Goal: Transaction & Acquisition: Book appointment/travel/reservation

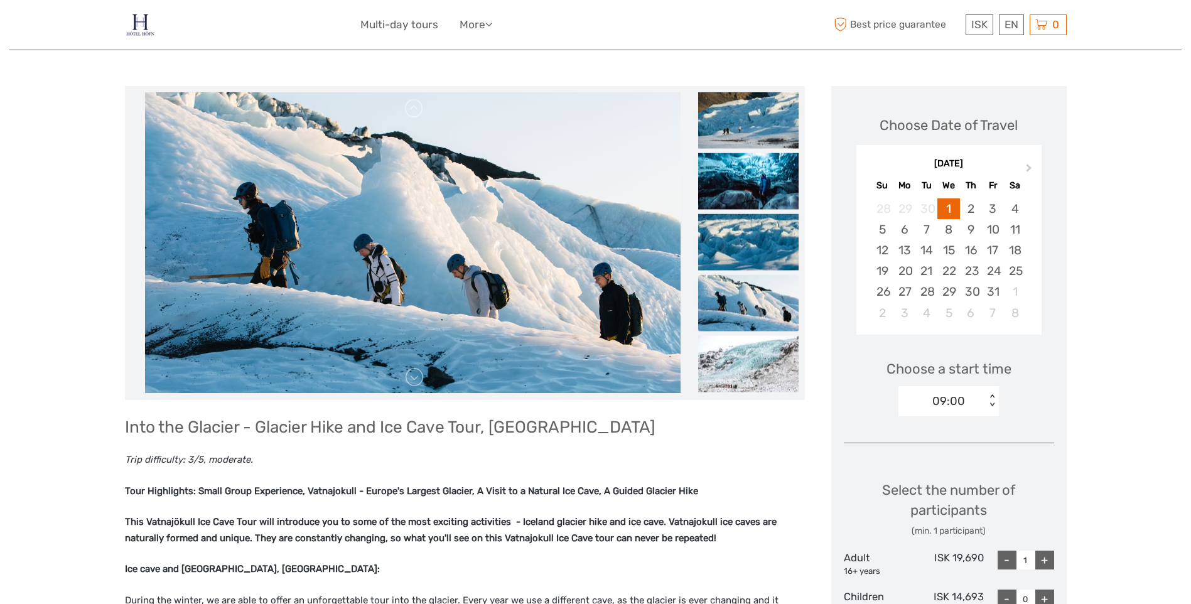
click at [471, 35] on div "ISK ISK € $ £ EN English Español Deutsch Multi-day tours More Travel Articles B…" at bounding box center [595, 24] width 471 height 31
click at [471, 30] on link "More" at bounding box center [476, 25] width 33 height 18
click at [429, 29] on link "Multi-day tours" at bounding box center [399, 25] width 78 height 18
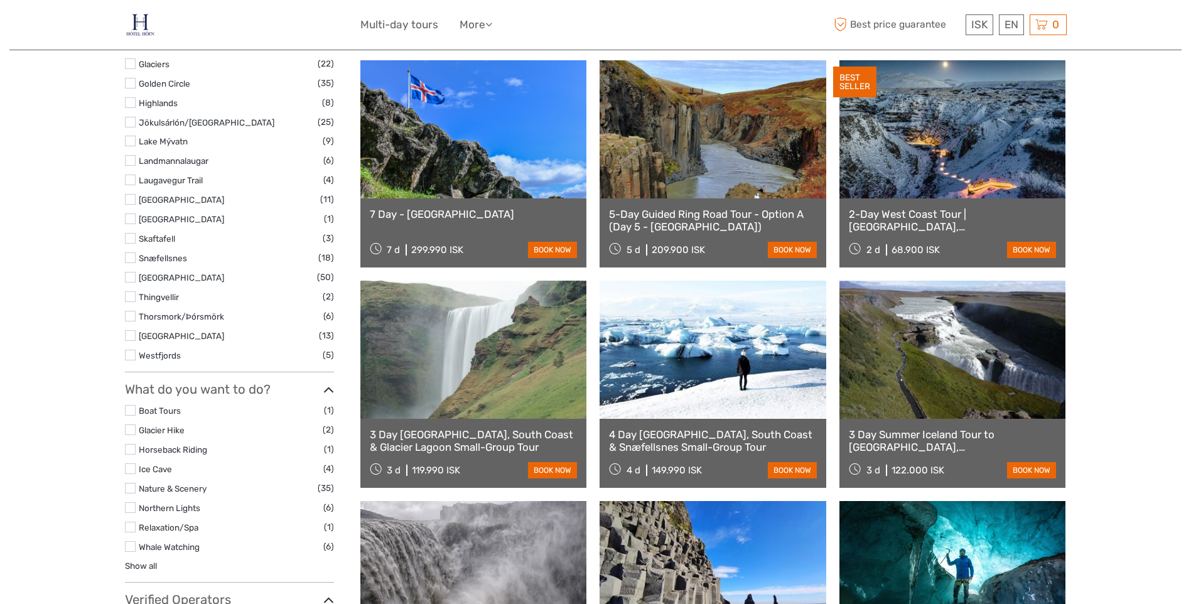
scroll to position [565, 0]
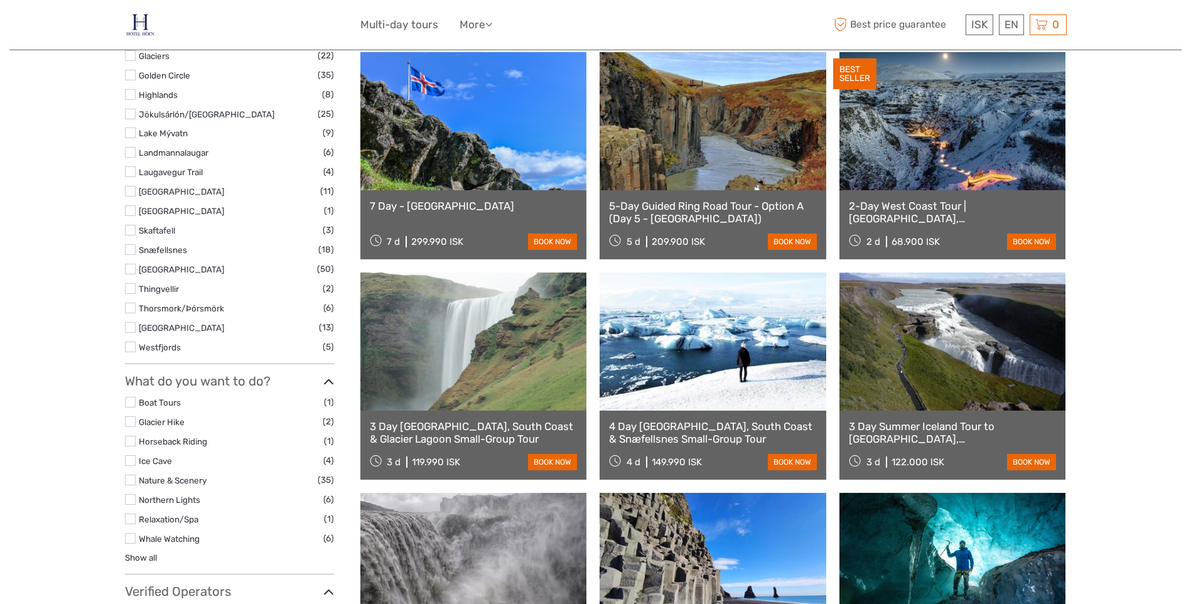
select select
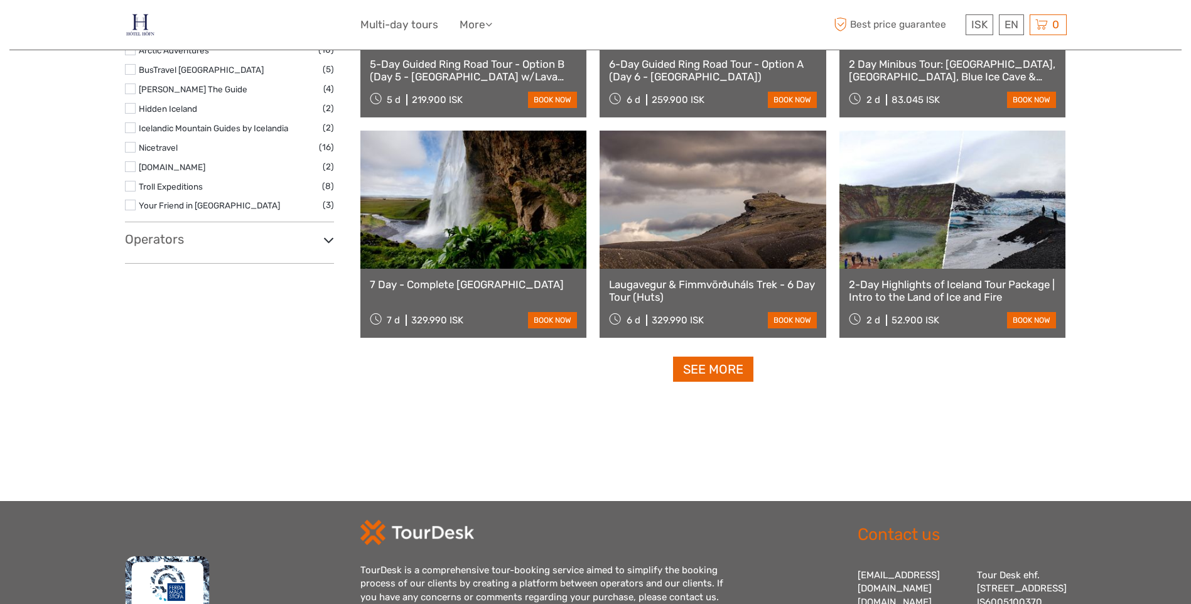
scroll to position [1212, 0]
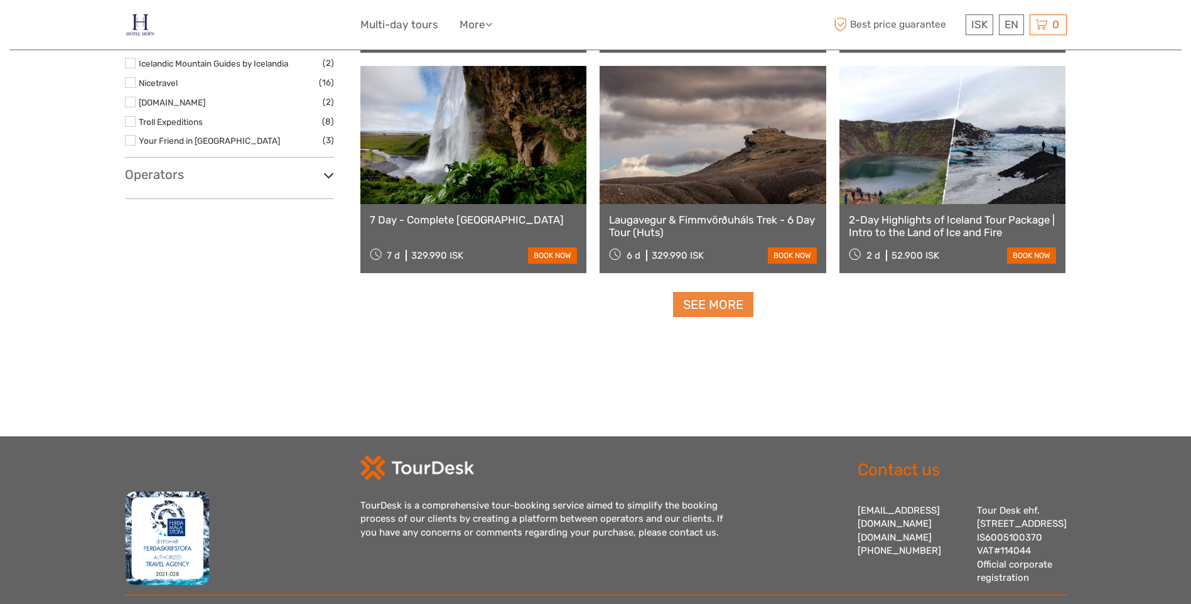
click at [710, 293] on link "See more" at bounding box center [713, 305] width 80 height 26
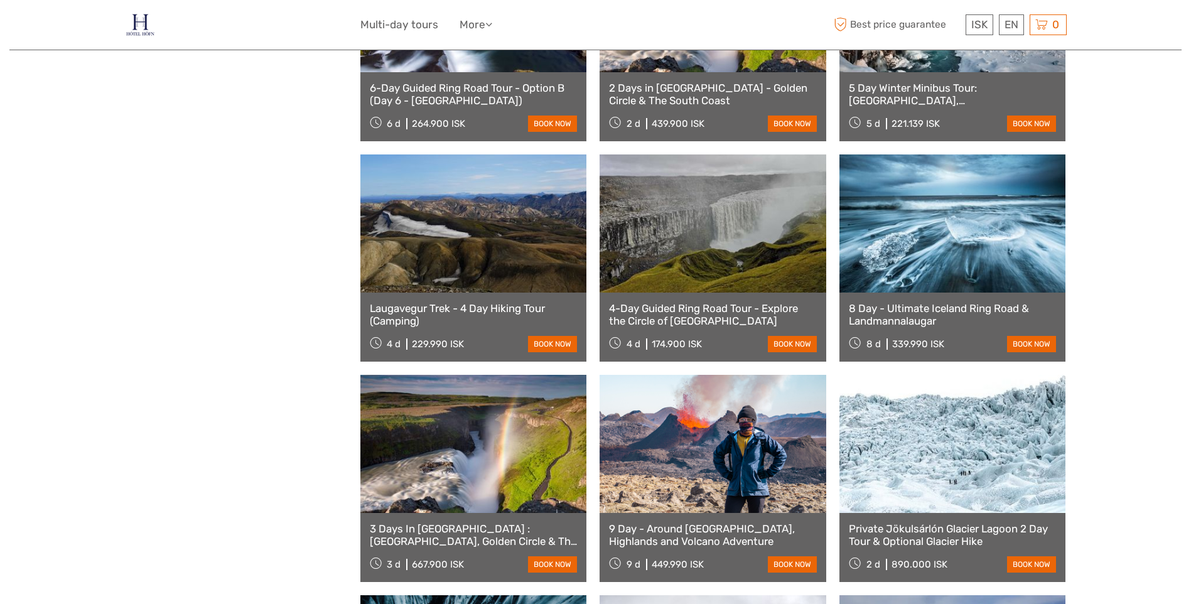
scroll to position [1903, 0]
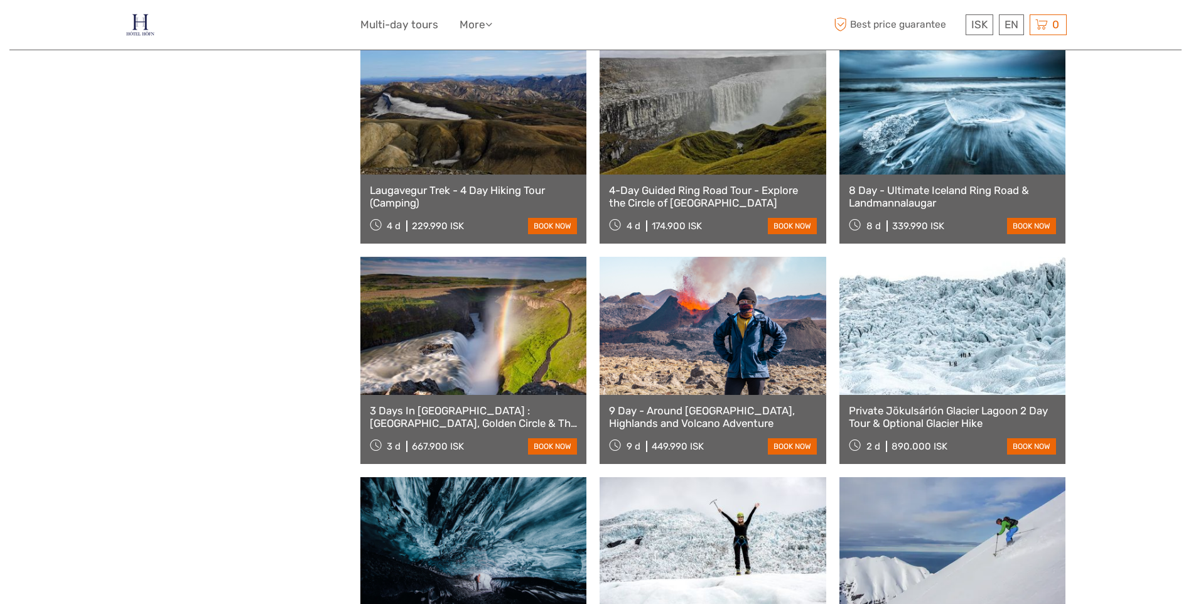
click at [690, 410] on link "9 Day - Around Iceland, Highlands and Volcano Adventure" at bounding box center [713, 417] width 208 height 26
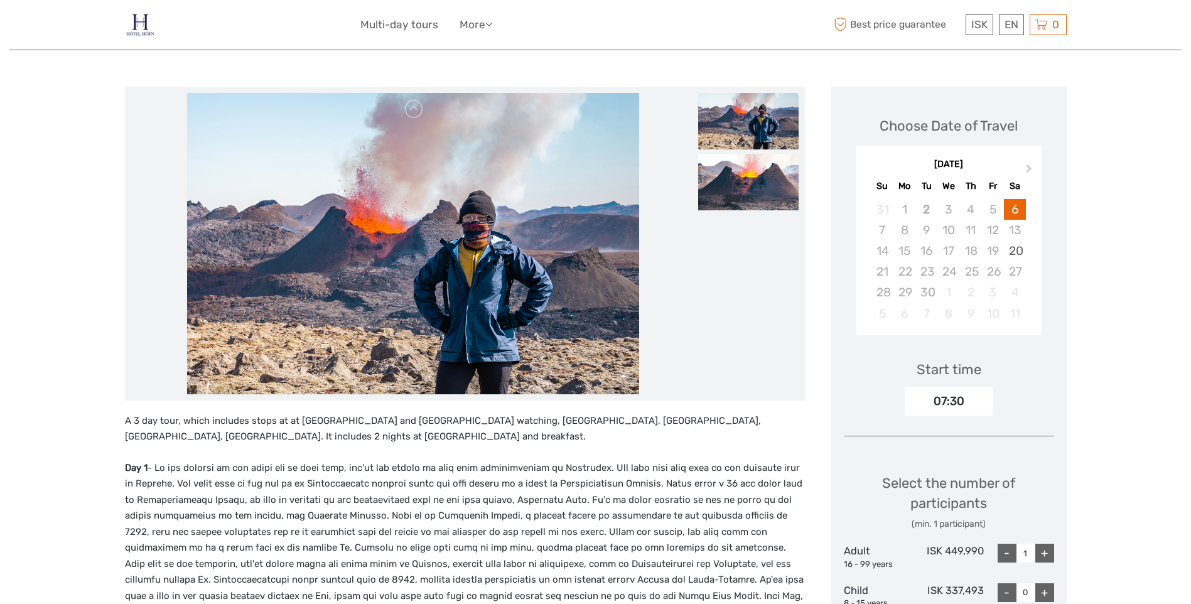
scroll to position [126, 0]
drag, startPoint x: 304, startPoint y: 421, endPoint x: 367, endPoint y: 420, distance: 62.8
click at [366, 420] on p "A 3 day tour, which includes stops at at Vestmannaeyjar Island and puffin watch…" at bounding box center [465, 428] width 680 height 32
drag, startPoint x: 367, startPoint y: 420, endPoint x: 350, endPoint y: 422, distance: 17.1
click at [350, 422] on p "A 3 day tour, which includes stops at at Vestmannaeyjar Island and puffin watch…" at bounding box center [465, 428] width 680 height 32
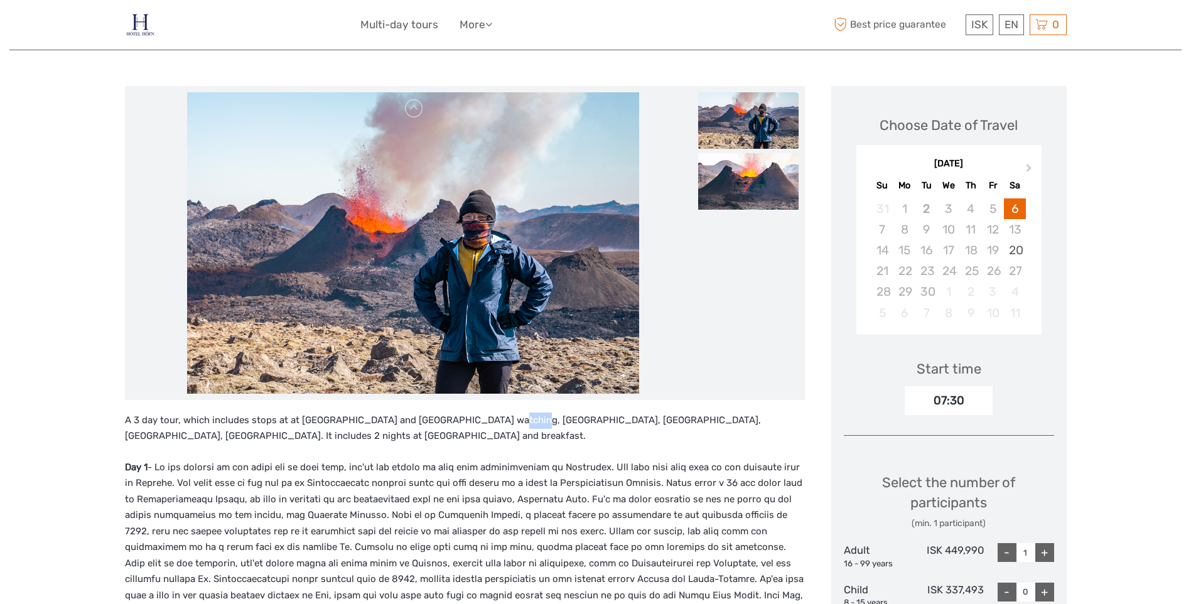
drag, startPoint x: 488, startPoint y: 419, endPoint x: 513, endPoint y: 418, distance: 25.1
click at [512, 418] on p "A 3 day tour, which includes stops at at Vestmannaeyjar Island and puffin watch…" at bounding box center [465, 428] width 680 height 32
drag, startPoint x: 513, startPoint y: 418, endPoint x: 524, endPoint y: 416, distance: 10.8
click at [524, 416] on p "A 3 day tour, which includes stops at at Vestmannaeyjar Island and puffin watch…" at bounding box center [465, 428] width 680 height 32
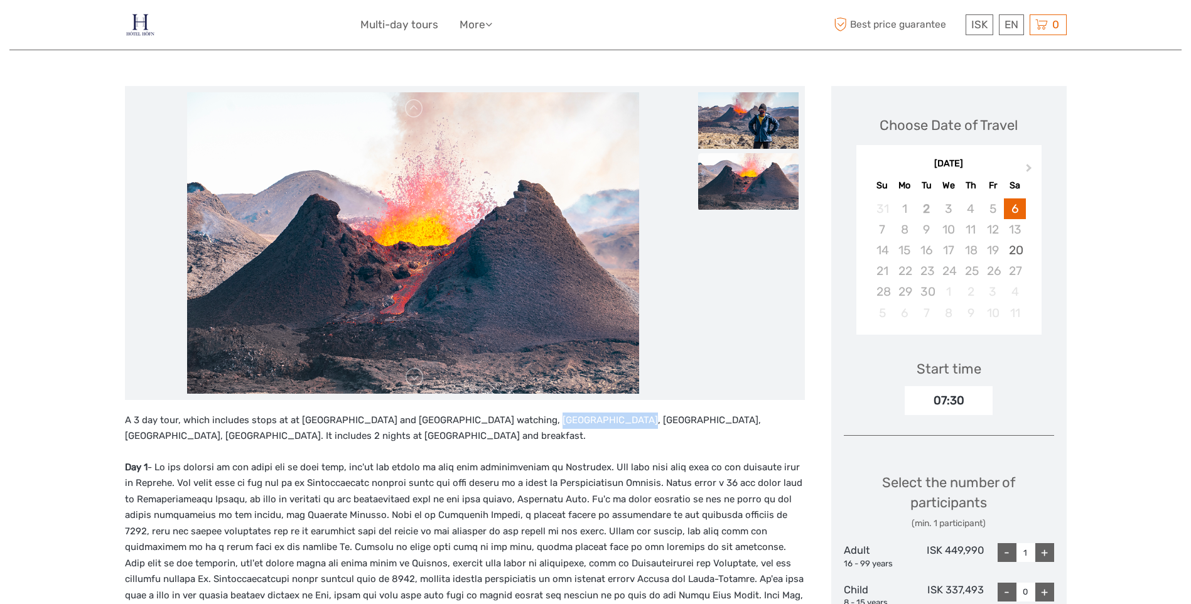
drag, startPoint x: 519, startPoint y: 417, endPoint x: 596, endPoint y: 418, distance: 77.2
click at [596, 418] on p "A 3 day tour, which includes stops at at Vestmannaeyjar Island and puffin watch…" at bounding box center [465, 428] width 680 height 32
drag, startPoint x: 596, startPoint y: 418, endPoint x: 668, endPoint y: 419, distance: 72.2
click at [668, 419] on p "A 3 day tour, which includes stops at at Vestmannaeyjar Island and puffin watch…" at bounding box center [465, 428] width 680 height 32
drag, startPoint x: 376, startPoint y: 438, endPoint x: 432, endPoint y: 439, distance: 55.9
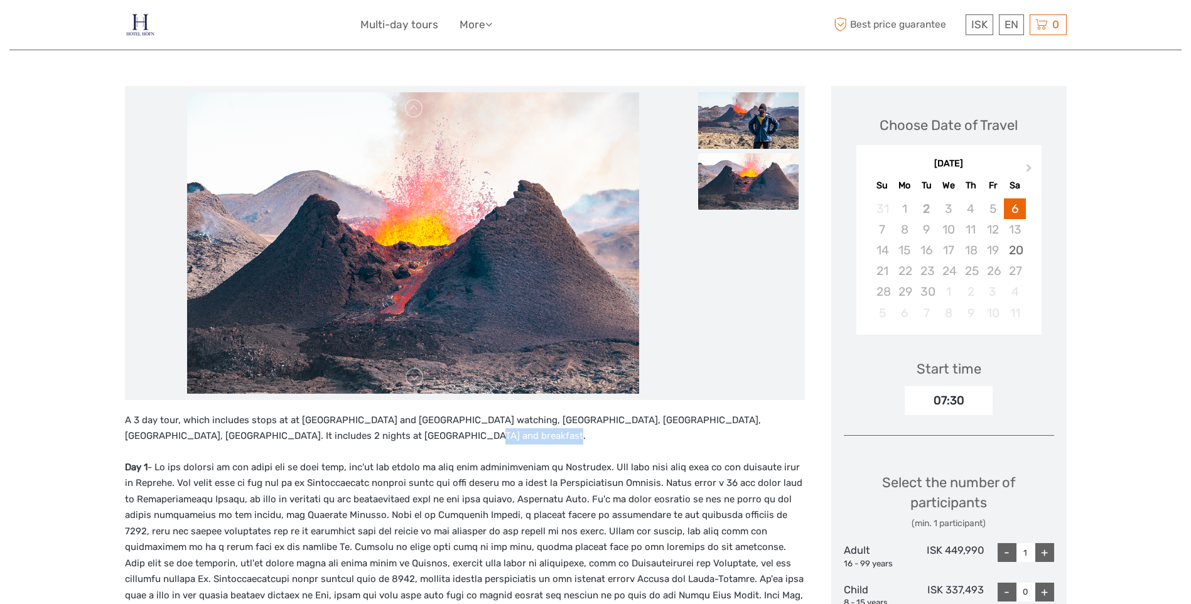
click at [431, 439] on p "A 3 day tour, which includes stops at at Vestmannaeyjar Island and puffin watch…" at bounding box center [465, 428] width 680 height 32
click at [438, 439] on p "A 3 day tour, which includes stops at at Vestmannaeyjar Island and puffin watch…" at bounding box center [465, 428] width 680 height 32
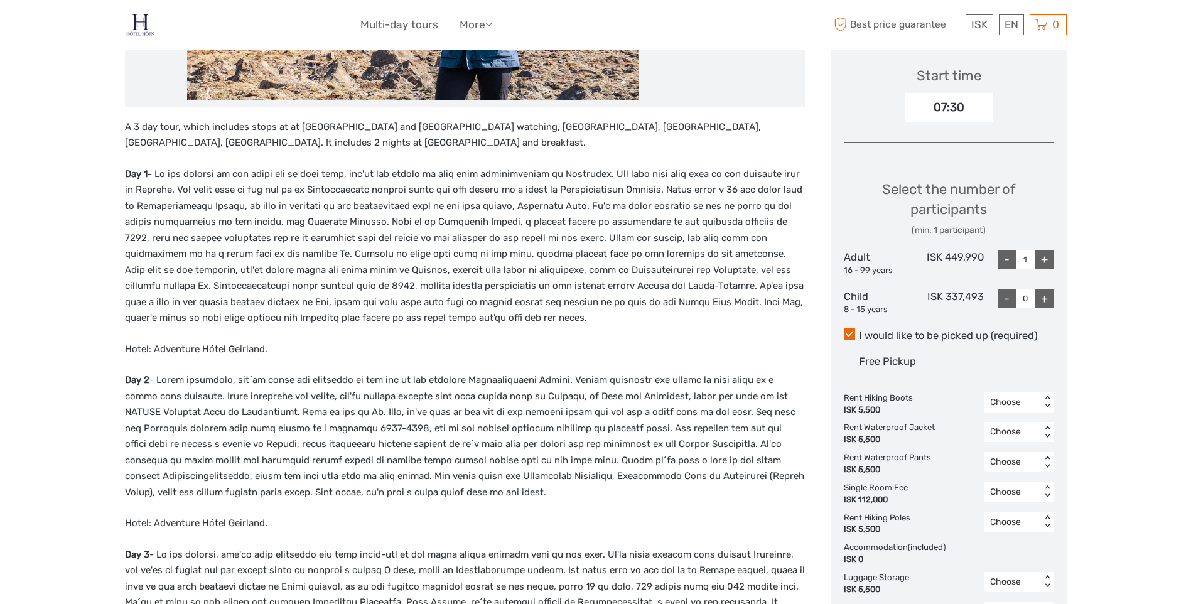
scroll to position [439, 0]
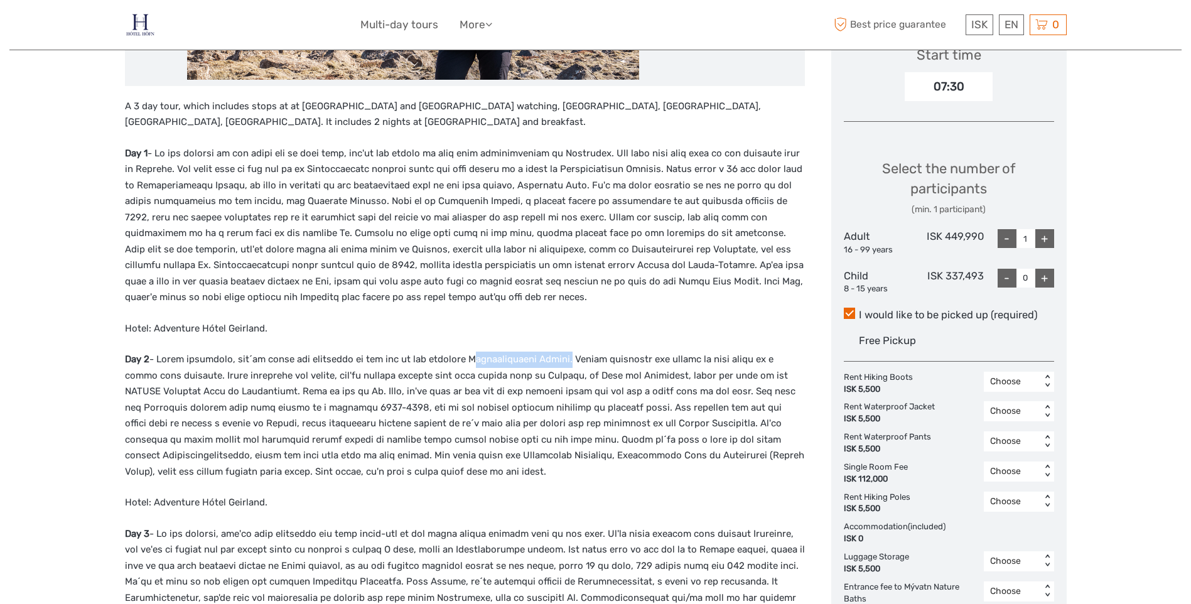
drag, startPoint x: 457, startPoint y: 357, endPoint x: 548, endPoint y: 359, distance: 91.1
click at [548, 359] on p "Day 2" at bounding box center [465, 416] width 680 height 128
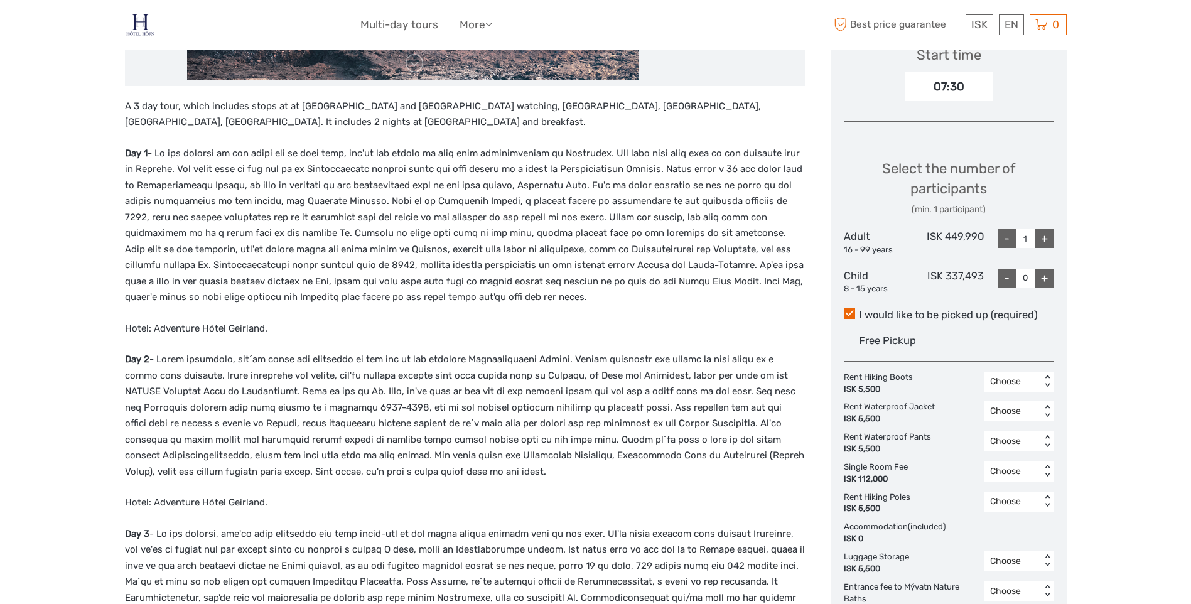
click at [439, 363] on p "Day 2" at bounding box center [465, 416] width 680 height 128
drag, startPoint x: 549, startPoint y: 361, endPoint x: 455, endPoint y: 361, distance: 94.2
click at [455, 361] on p "Day 2" at bounding box center [465, 416] width 680 height 128
drag, startPoint x: 455, startPoint y: 361, endPoint x: 558, endPoint y: 356, distance: 103.1
click at [558, 356] on p "Day 2" at bounding box center [465, 416] width 680 height 128
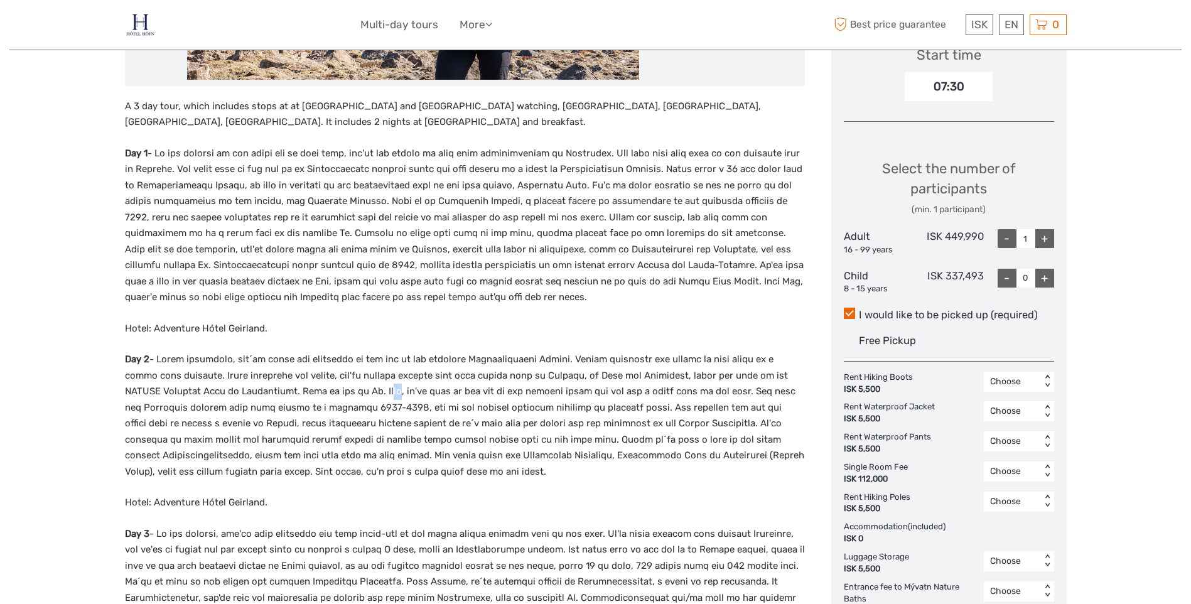
drag, startPoint x: 274, startPoint y: 394, endPoint x: 286, endPoint y: 393, distance: 11.3
click at [286, 393] on p "Day 2" at bounding box center [465, 416] width 680 height 128
drag, startPoint x: 286, startPoint y: 393, endPoint x: 628, endPoint y: 389, distance: 342.2
click at [628, 389] on p "Day 2" at bounding box center [465, 416] width 680 height 128
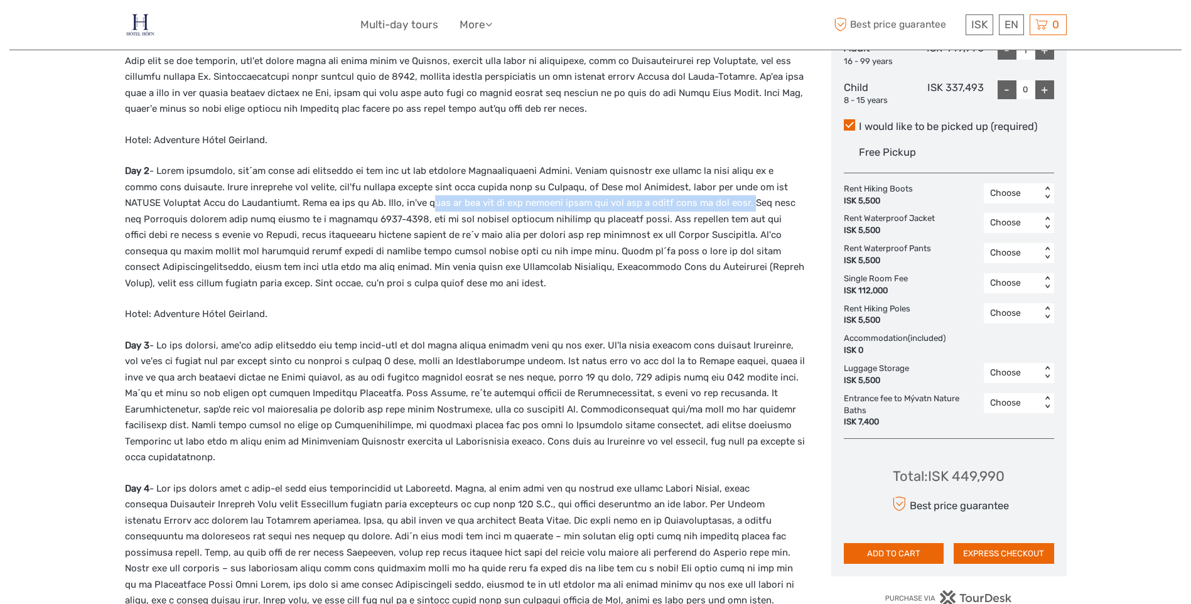
scroll to position [691, 0]
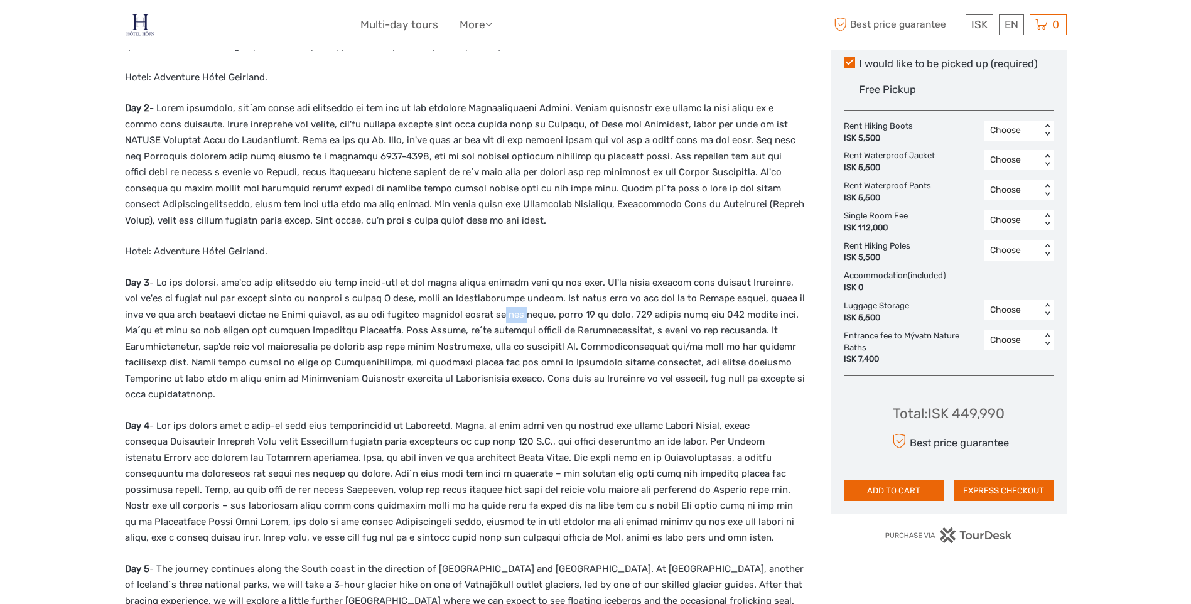
drag, startPoint x: 456, startPoint y: 316, endPoint x: 480, endPoint y: 316, distance: 23.9
click at [480, 316] on p "Day 3" at bounding box center [465, 339] width 680 height 128
drag, startPoint x: 668, startPoint y: 299, endPoint x: 721, endPoint y: 299, distance: 52.7
click at [721, 299] on p "Day 3" at bounding box center [465, 339] width 680 height 128
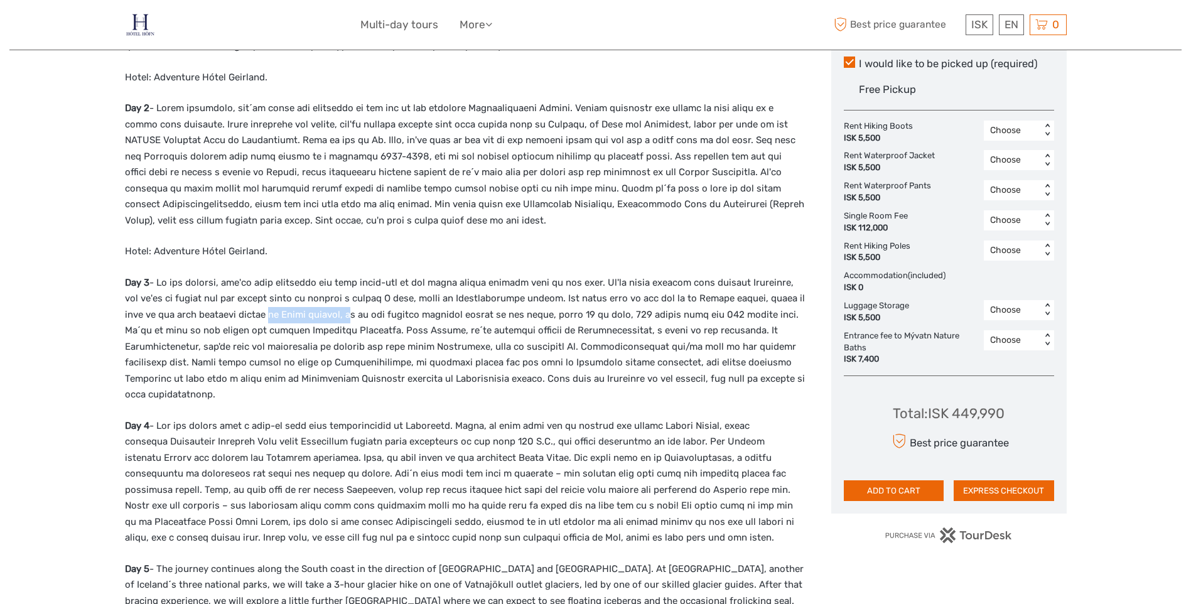
drag, startPoint x: 234, startPoint y: 316, endPoint x: 315, endPoint y: 315, distance: 80.4
click at [315, 315] on p "Day 3" at bounding box center [465, 339] width 680 height 128
drag, startPoint x: 311, startPoint y: 315, endPoint x: 436, endPoint y: 317, distance: 124.3
click at [436, 317] on p "Day 3" at bounding box center [465, 339] width 680 height 128
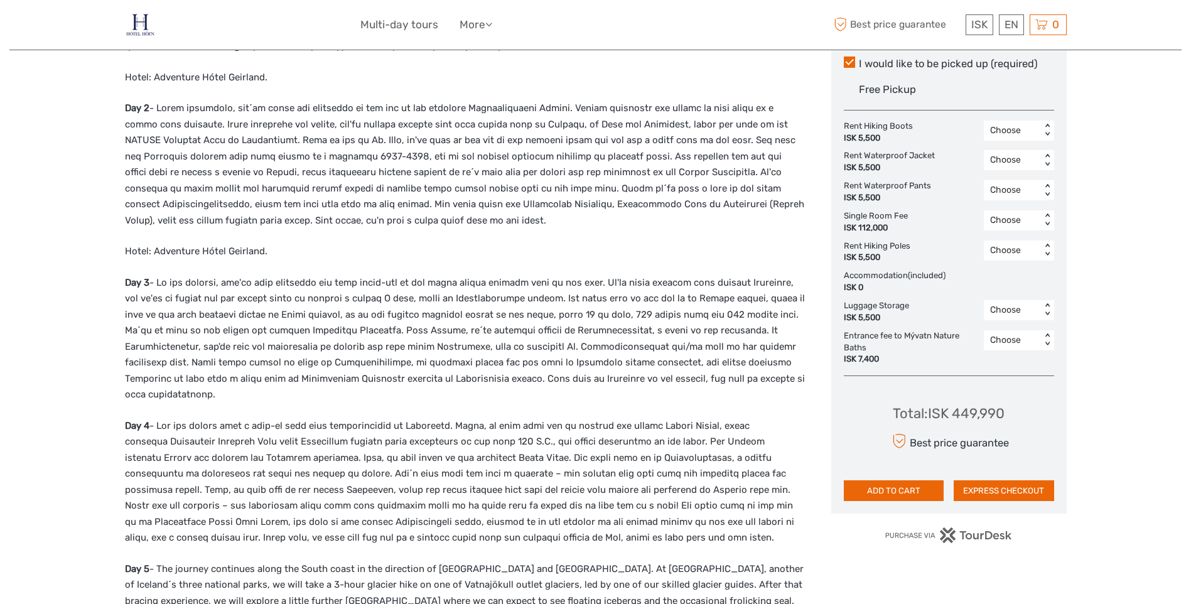
click at [441, 316] on p "Day 3" at bounding box center [465, 339] width 680 height 128
drag, startPoint x: 491, startPoint y: 316, endPoint x: 556, endPoint y: 316, distance: 65.3
click at [556, 316] on p "Day 3" at bounding box center [465, 339] width 680 height 128
drag, startPoint x: 667, startPoint y: 296, endPoint x: 730, endPoint y: 295, distance: 62.8
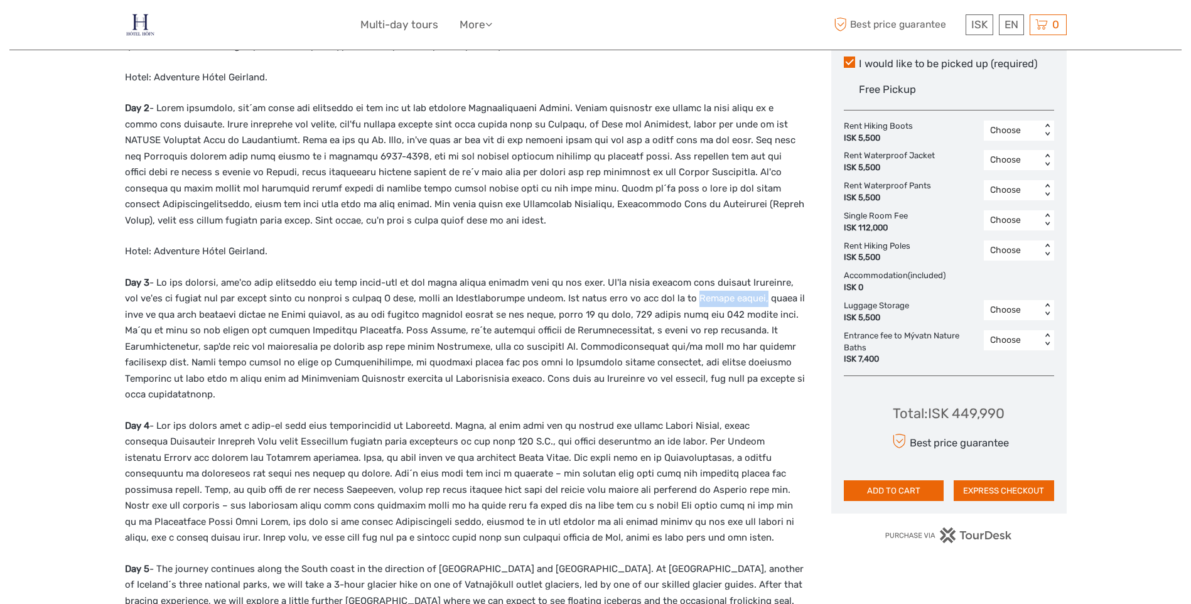
click at [730, 295] on p "Day 3" at bounding box center [465, 339] width 680 height 128
drag, startPoint x: 730, startPoint y: 295, endPoint x: 715, endPoint y: 296, distance: 15.1
click at [715, 296] on p "Day 3" at bounding box center [465, 339] width 680 height 128
drag, startPoint x: 670, startPoint y: 301, endPoint x: 729, endPoint y: 301, distance: 59.6
click at [729, 301] on p "Day 3" at bounding box center [465, 339] width 680 height 128
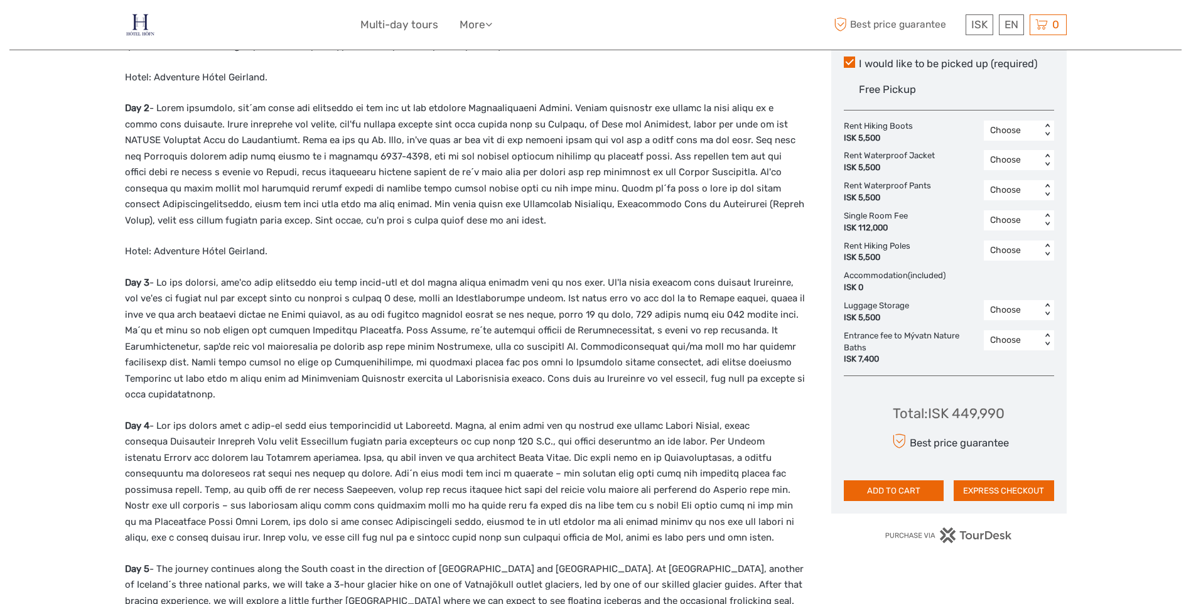
drag, startPoint x: 729, startPoint y: 301, endPoint x: 712, endPoint y: 320, distance: 25.8
click at [712, 320] on p "Day 3" at bounding box center [465, 339] width 680 height 128
drag, startPoint x: 365, startPoint y: 351, endPoint x: 395, endPoint y: 349, distance: 30.2
click at [395, 349] on p "Day 3" at bounding box center [465, 339] width 680 height 128
drag, startPoint x: 395, startPoint y: 349, endPoint x: 436, endPoint y: 358, distance: 41.9
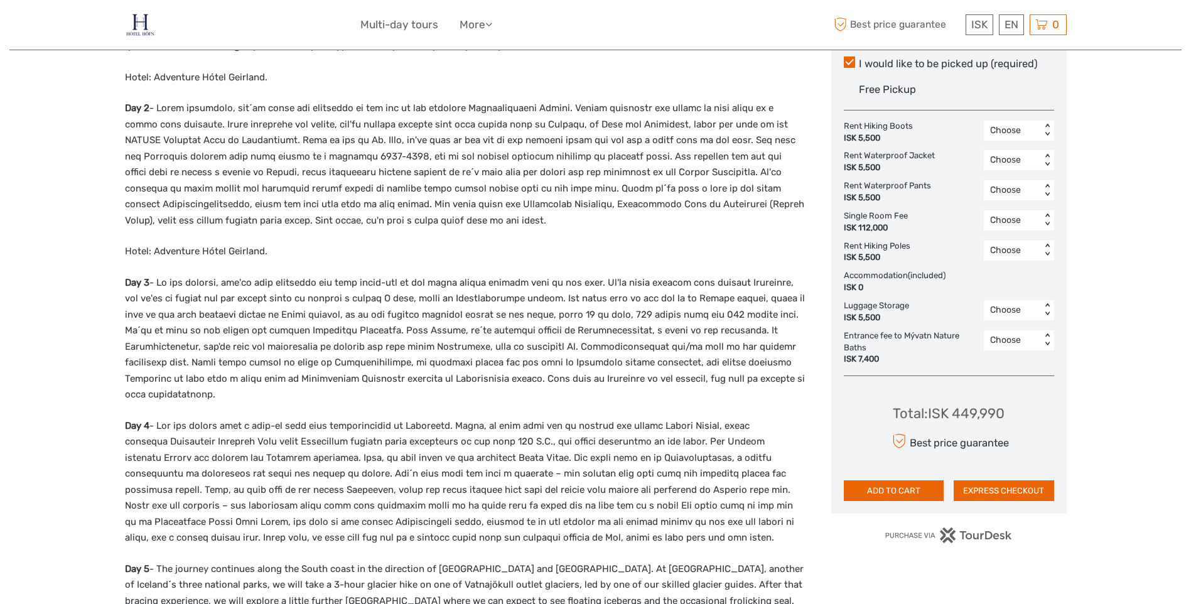
click at [436, 358] on p "Day 3" at bounding box center [465, 339] width 680 height 128
click at [264, 365] on p "Day 3" at bounding box center [465, 339] width 680 height 128
drag, startPoint x: 264, startPoint y: 365, endPoint x: 357, endPoint y: 370, distance: 93.7
click at [357, 370] on p "Day 3" at bounding box center [465, 339] width 680 height 128
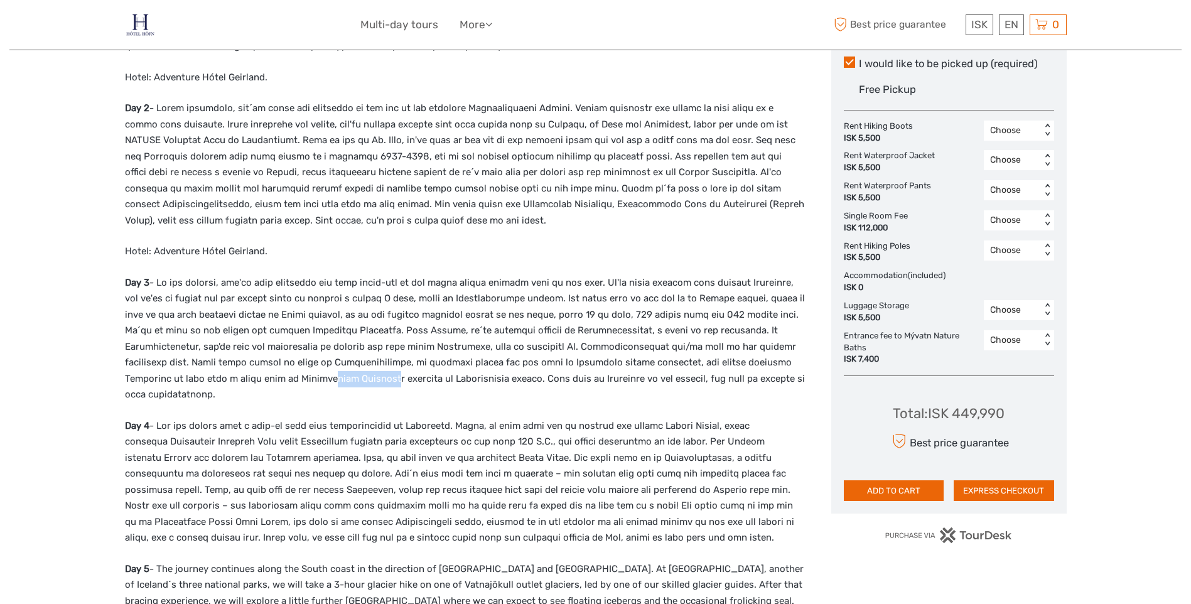
drag, startPoint x: 212, startPoint y: 376, endPoint x: 267, endPoint y: 376, distance: 55.2
click at [267, 376] on p "Day 3" at bounding box center [465, 339] width 680 height 128
drag, startPoint x: 183, startPoint y: 377, endPoint x: 239, endPoint y: 383, distance: 56.8
click at [239, 383] on p "Day 3" at bounding box center [465, 339] width 680 height 128
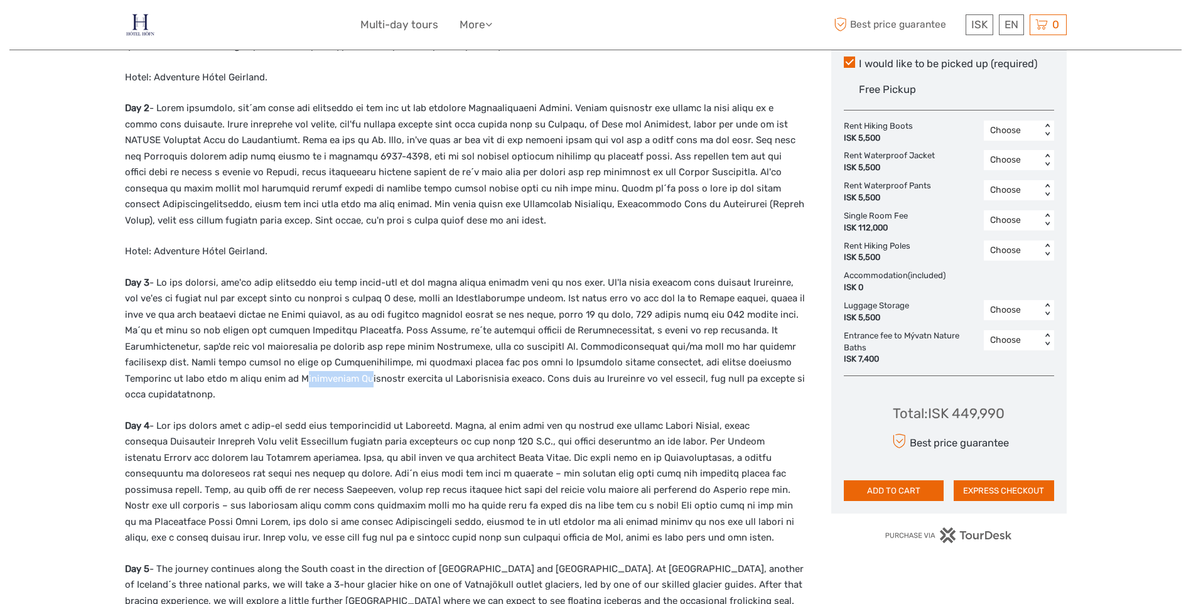
click at [241, 383] on p "Day 3" at bounding box center [465, 339] width 680 height 128
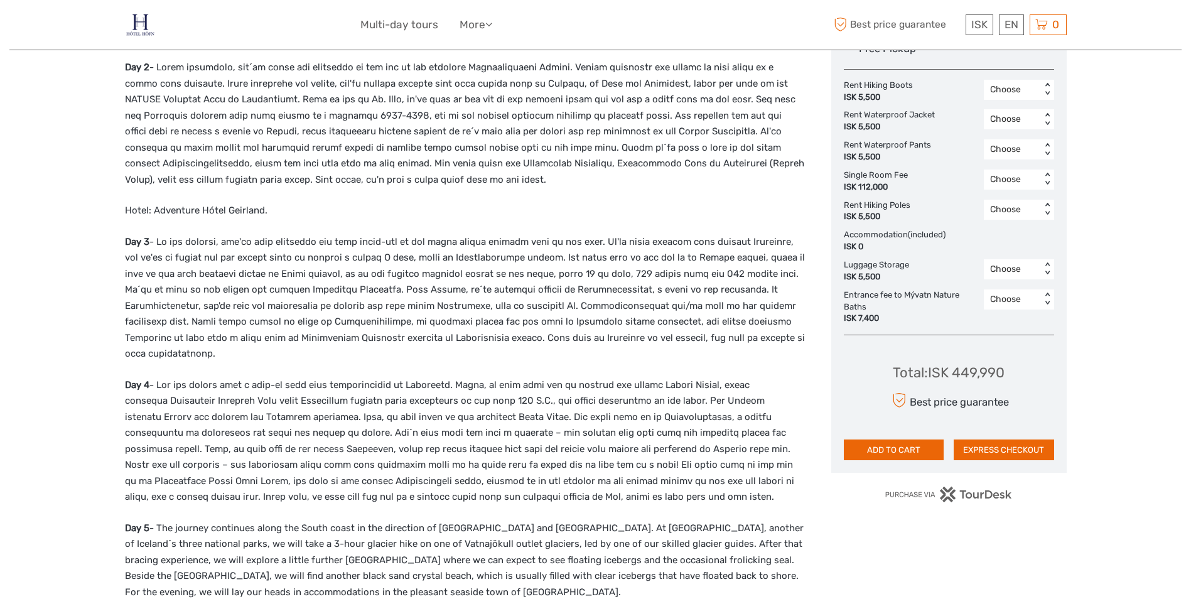
scroll to position [753, 0]
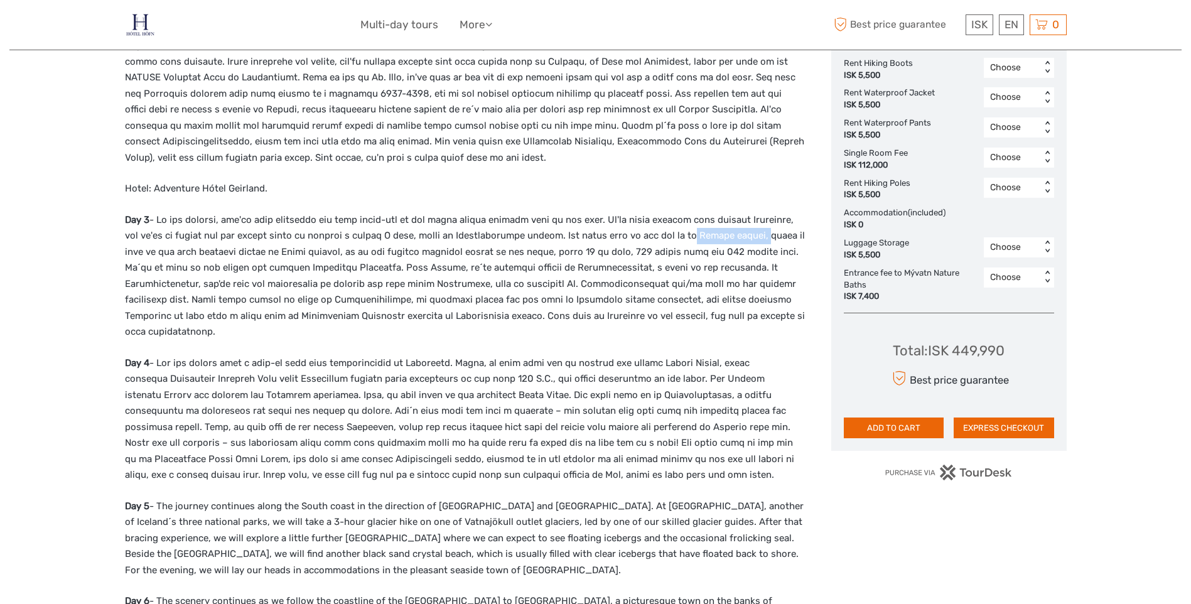
drag, startPoint x: 664, startPoint y: 238, endPoint x: 731, endPoint y: 237, distance: 67.8
click at [731, 237] on p "Day 3" at bounding box center [465, 276] width 680 height 128
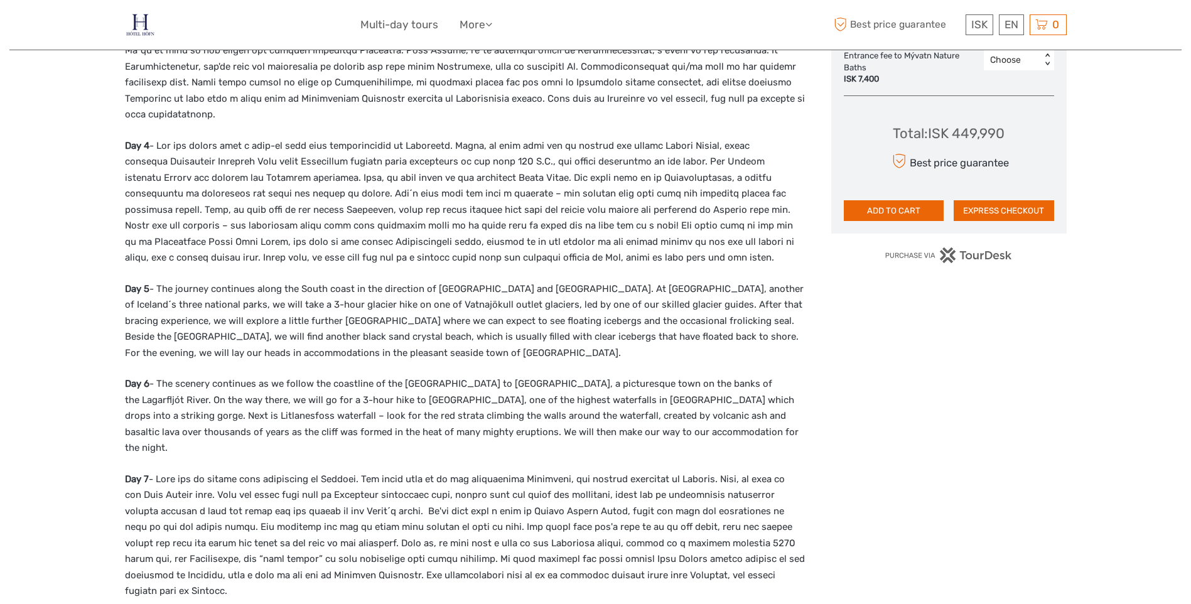
scroll to position [942, 0]
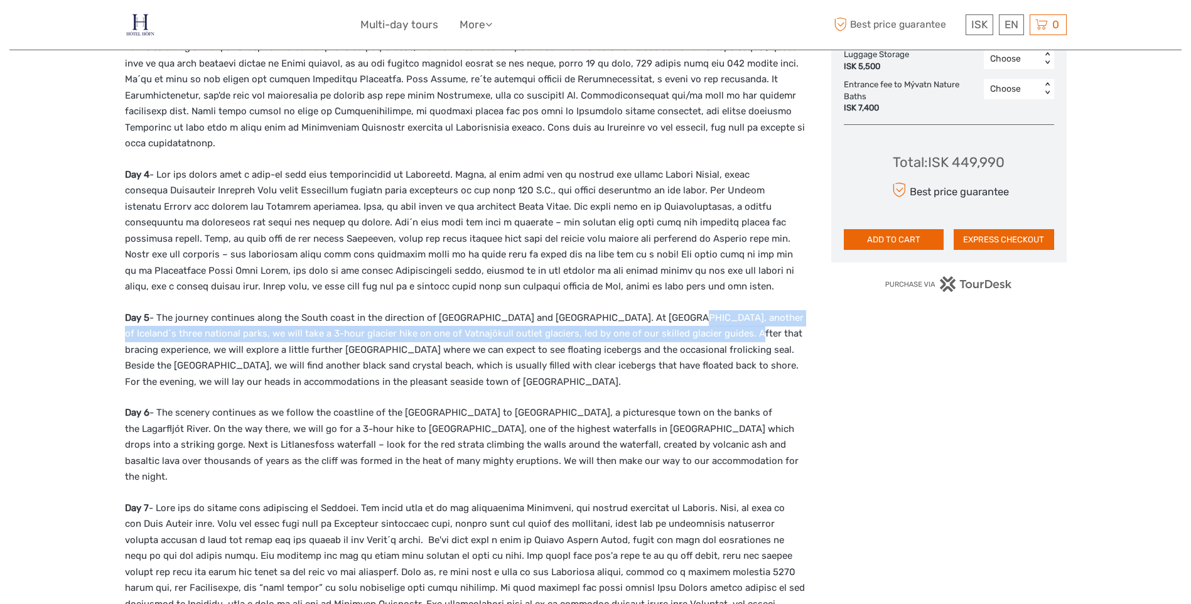
drag, startPoint x: 694, startPoint y: 319, endPoint x: 703, endPoint y: 320, distance: 9.5
click at [702, 320] on p "Day 5 - The journey continues along the South coast in the direction of Skaftaf…" at bounding box center [465, 350] width 680 height 80
click at [705, 320] on p "Day 5 - The journey continues along the South coast in the direction of Skaftaf…" at bounding box center [465, 350] width 680 height 80
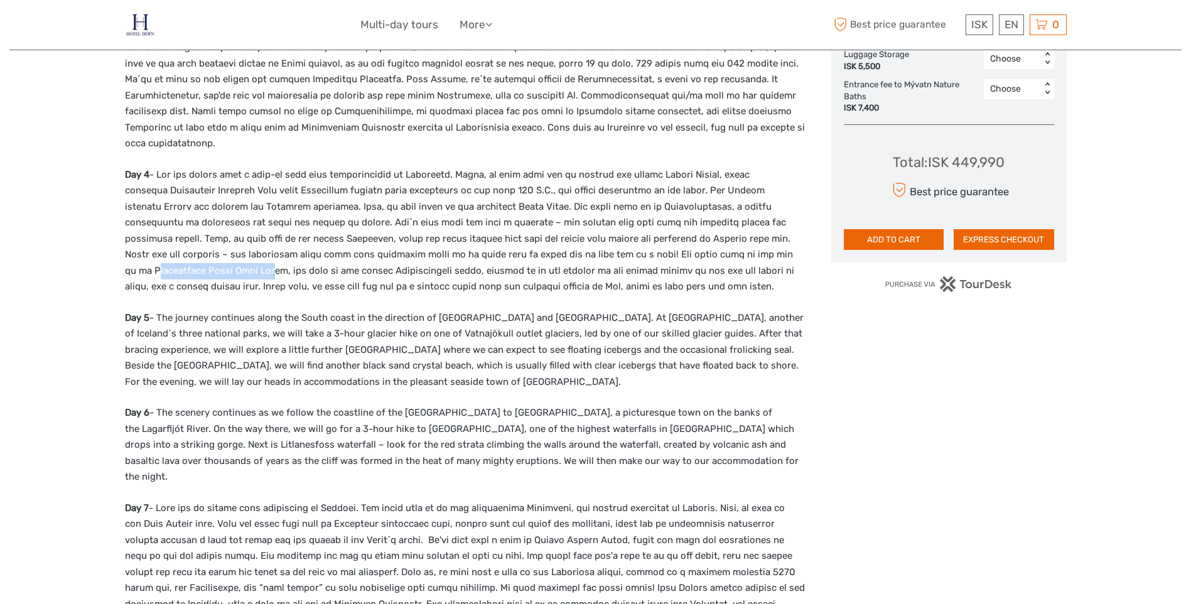
drag, startPoint x: 655, startPoint y: 237, endPoint x: 770, endPoint y: 236, distance: 114.9
click at [770, 236] on p "Day 4" at bounding box center [465, 231] width 680 height 128
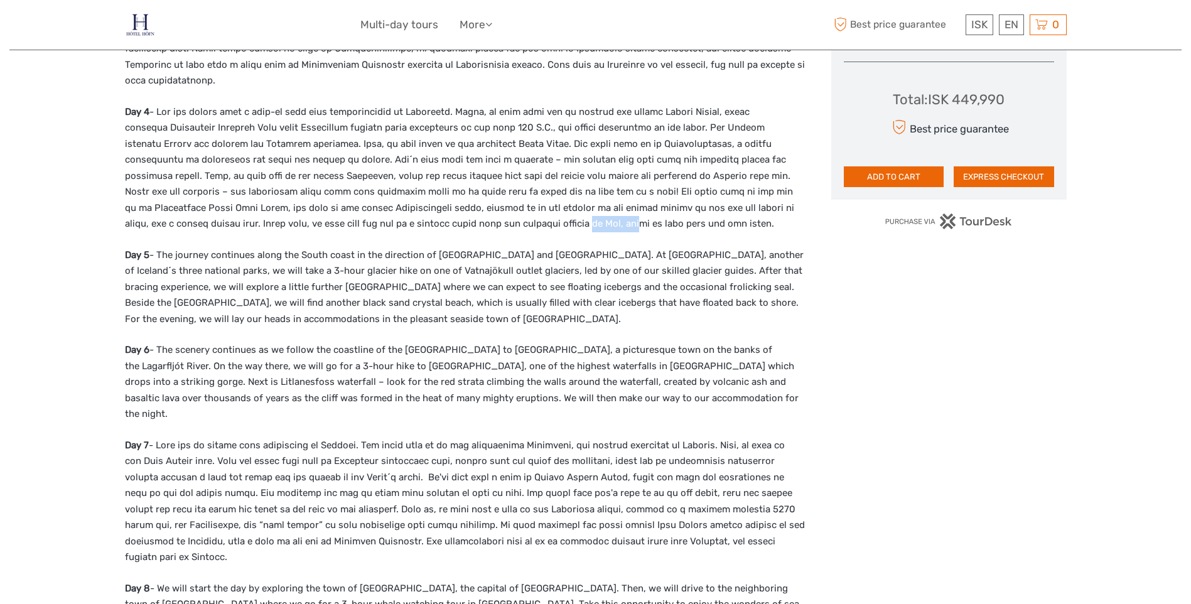
drag, startPoint x: 429, startPoint y: 208, endPoint x: 475, endPoint y: 209, distance: 45.8
click at [475, 209] on p "Day 4" at bounding box center [465, 168] width 680 height 128
click at [471, 214] on p "Day 4" at bounding box center [465, 168] width 680 height 128
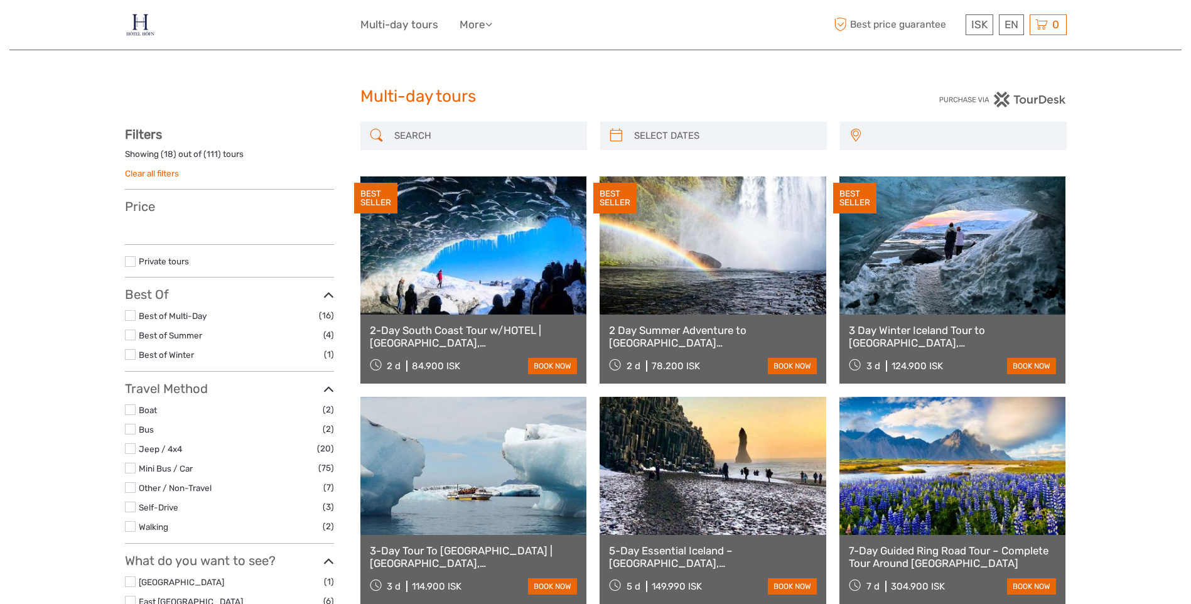
select select
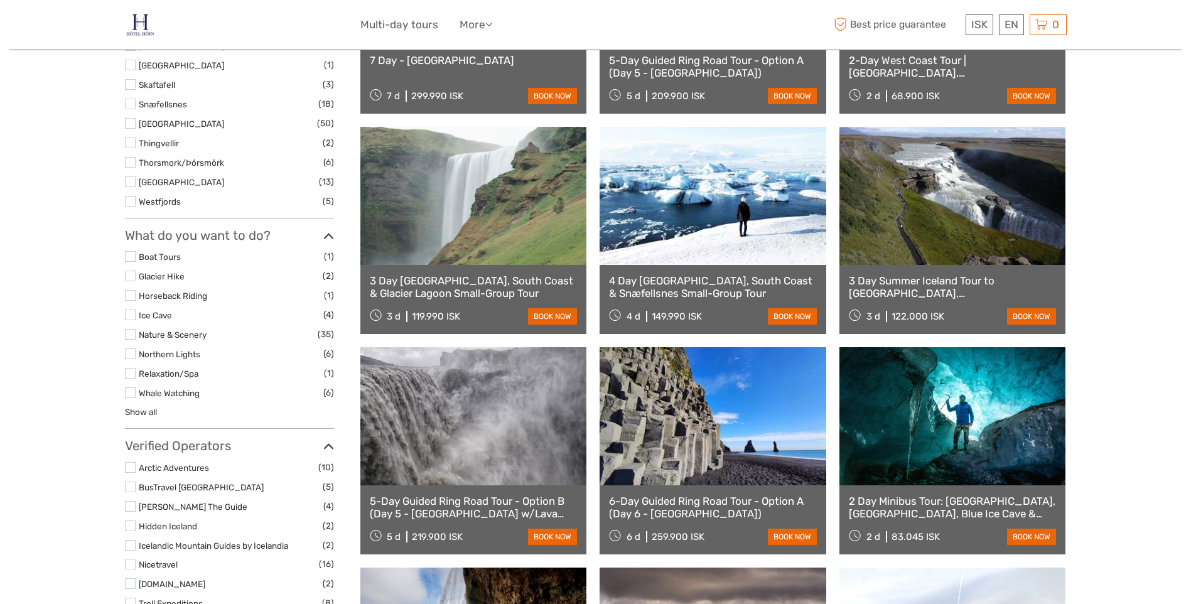
select select
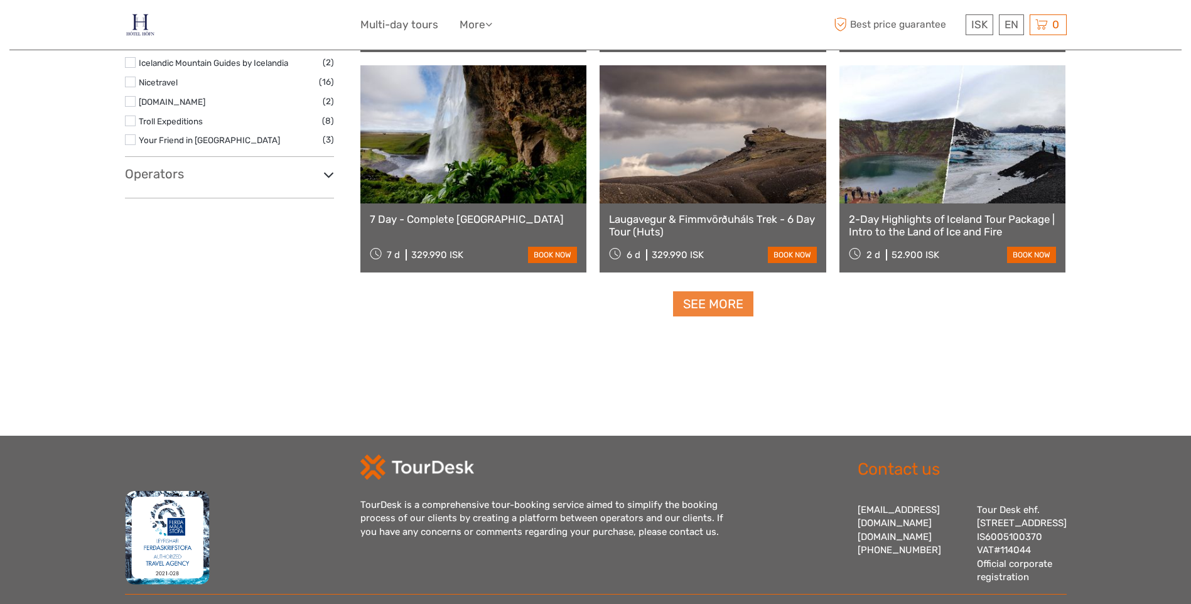
click at [704, 310] on link "See more" at bounding box center [713, 304] width 80 height 26
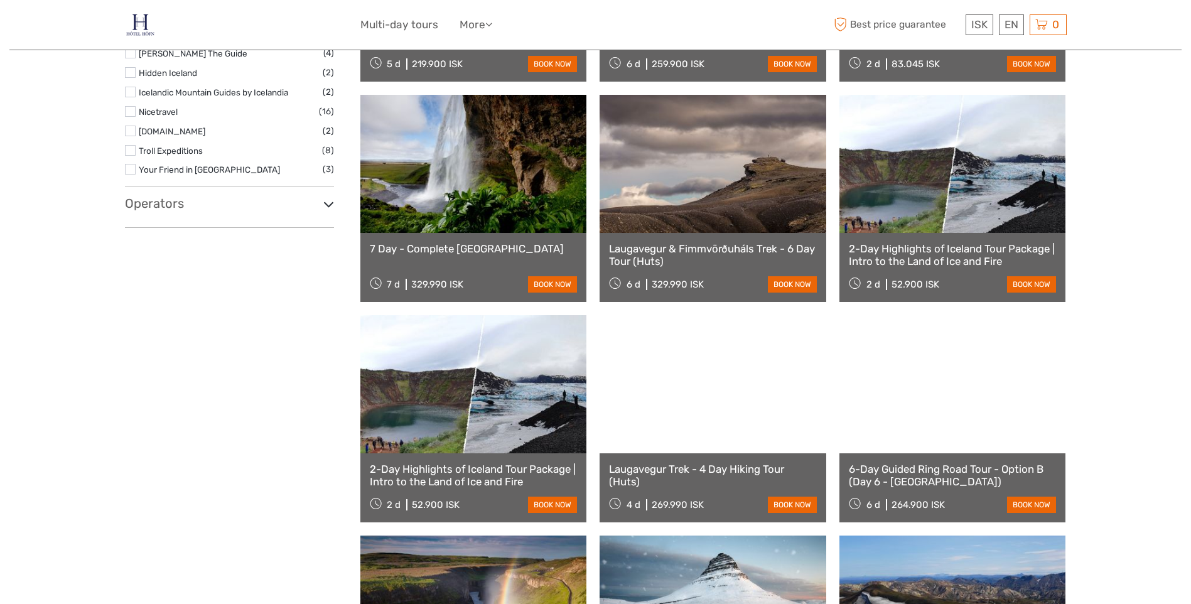
scroll to position [869, 0]
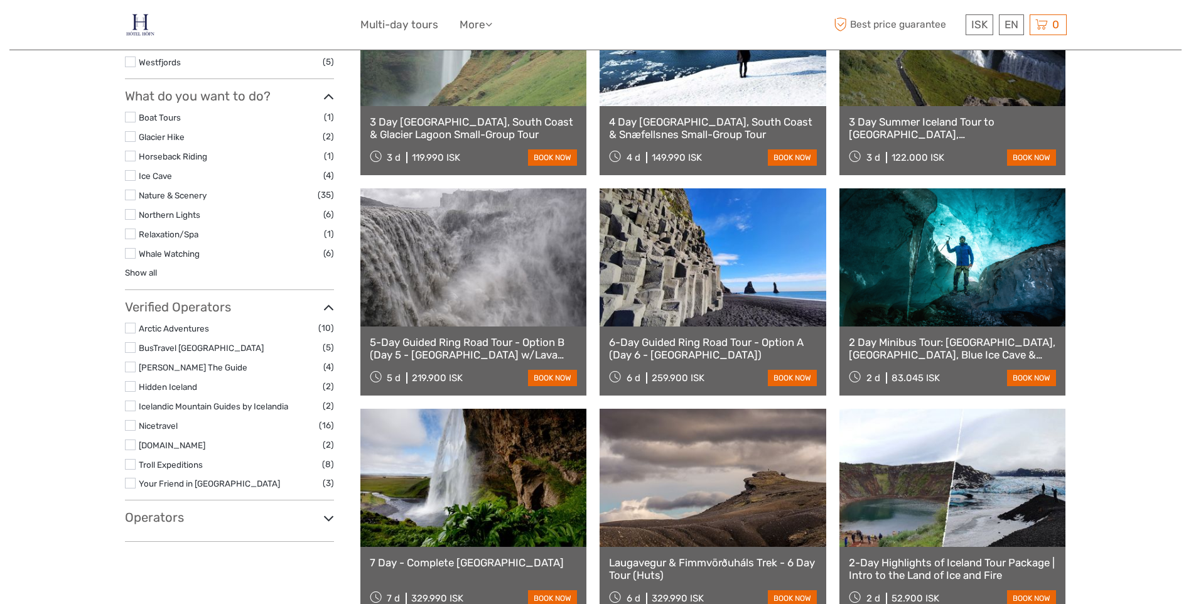
click at [130, 217] on label at bounding box center [130, 214] width 11 height 11
click at [0, 0] on input "checkbox" at bounding box center [0, 0] width 0 height 0
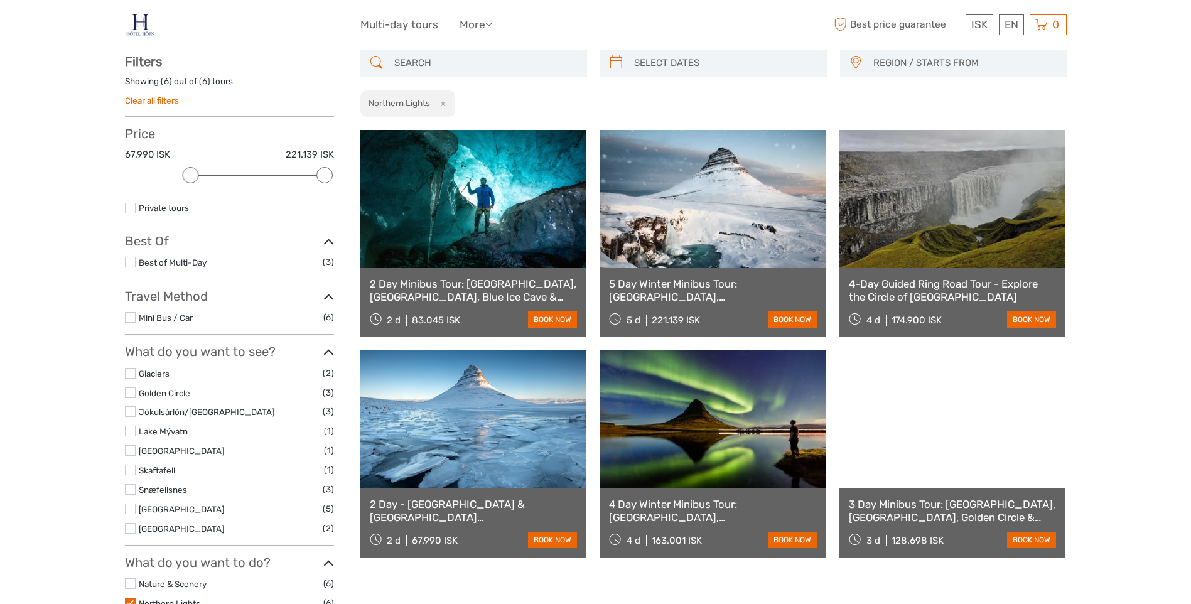
scroll to position [72, 0]
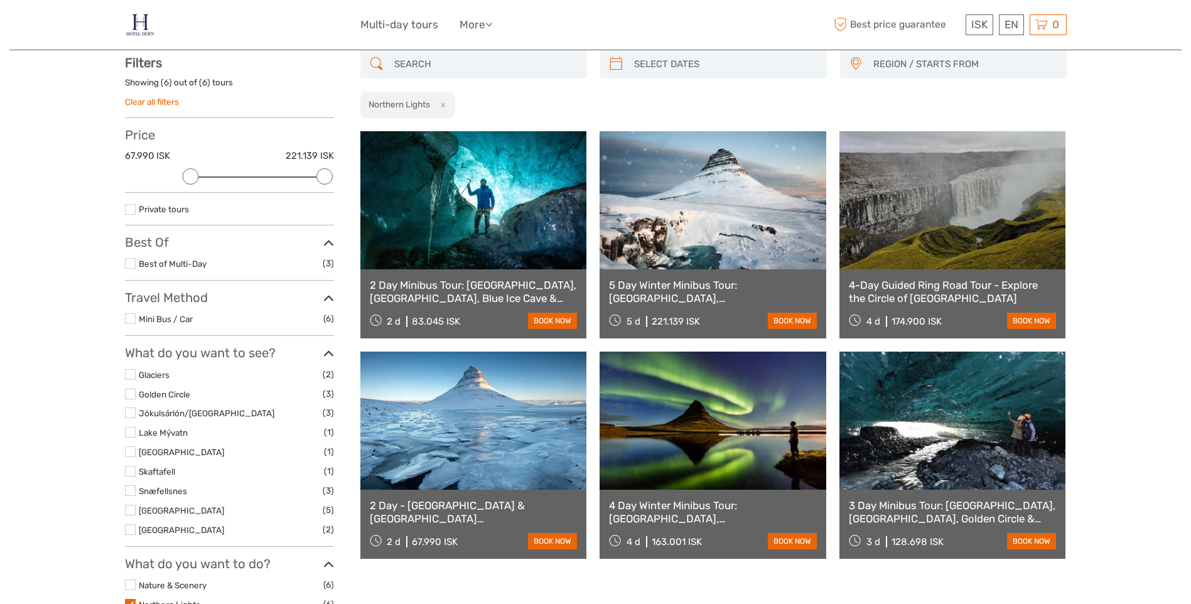
click at [499, 288] on link "2 Day Minibus Tour: [GEOGRAPHIC_DATA], [GEOGRAPHIC_DATA], Blue Ice Cave & North…" at bounding box center [474, 292] width 208 height 26
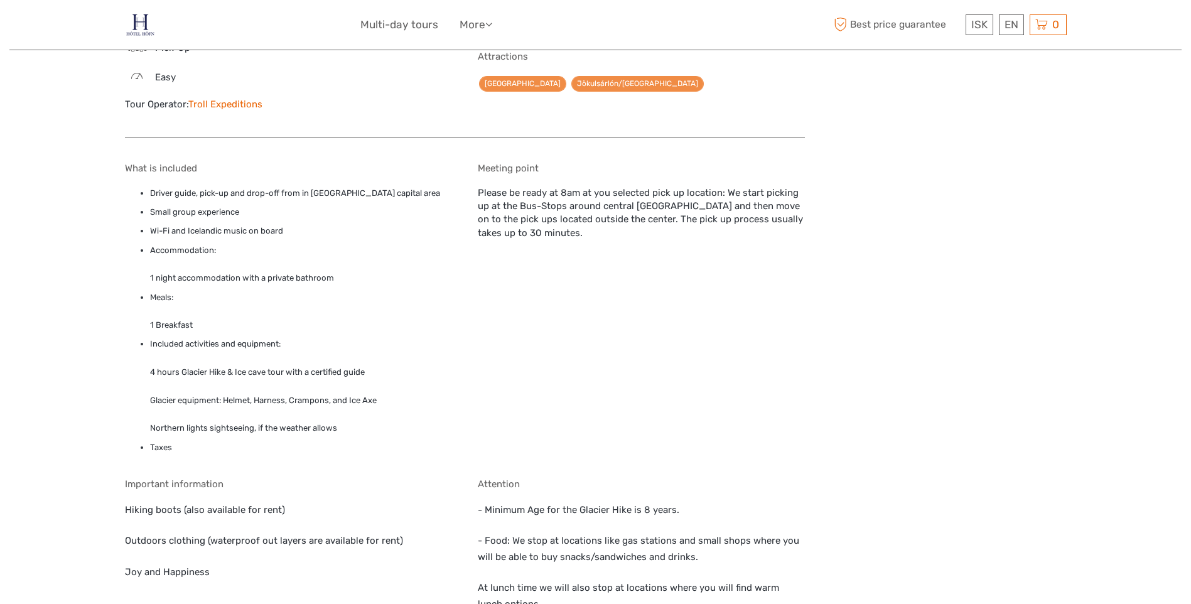
scroll to position [1318, 0]
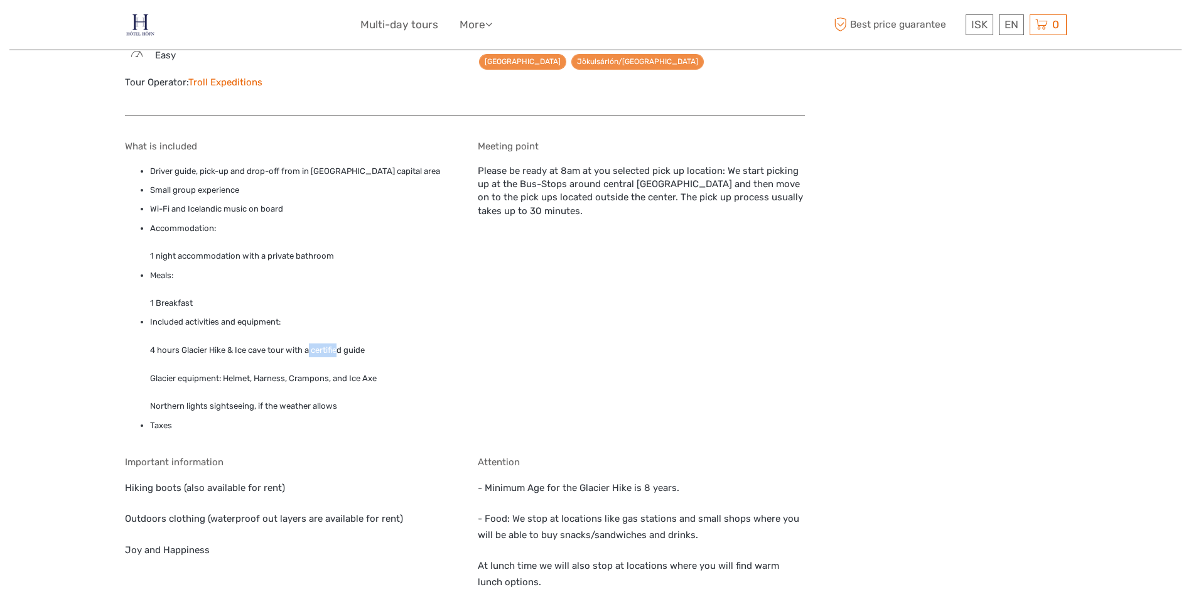
drag, startPoint x: 332, startPoint y: 296, endPoint x: 340, endPoint y: 296, distance: 8.2
click at [340, 315] on li "Included activities and equipment: 4 hours Glacier Hike & Ice cave tour with a …" at bounding box center [301, 364] width 302 height 98
drag, startPoint x: 195, startPoint y: 352, endPoint x: 315, endPoint y: 347, distance: 119.4
click at [315, 347] on li "Included activities and equipment: 4 hours Glacier Hike & Ice cave tour with a …" at bounding box center [301, 364] width 302 height 98
drag, startPoint x: 315, startPoint y: 347, endPoint x: 325, endPoint y: 347, distance: 10.0
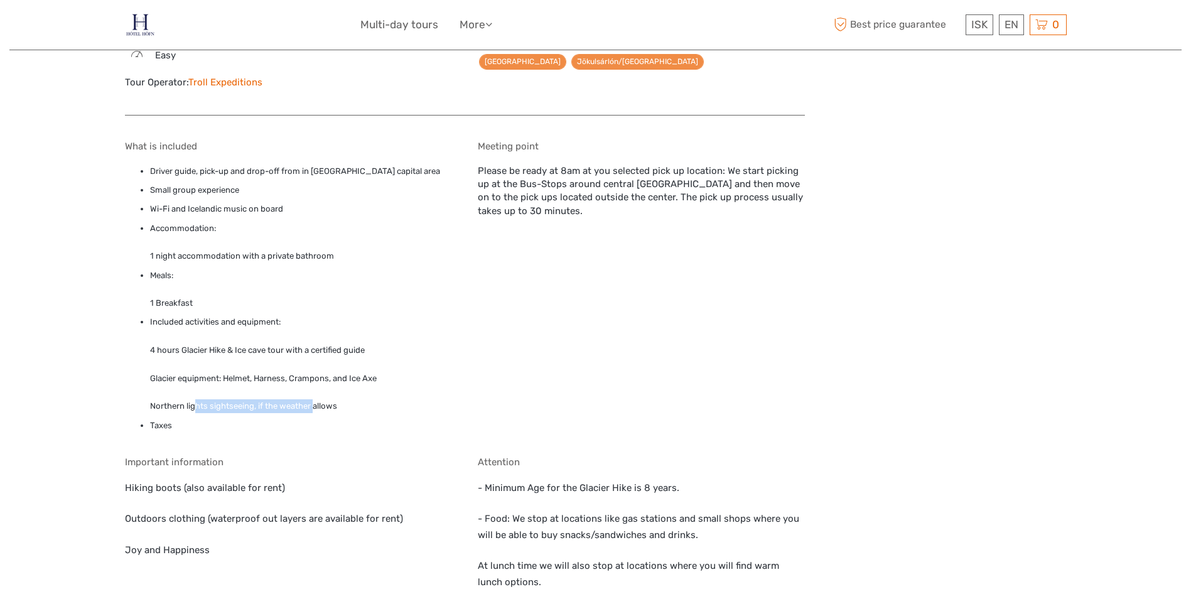
click at [325, 347] on li "Included activities and equipment: 4 hours Glacier Hike & Ice cave tour with a …" at bounding box center [301, 364] width 302 height 98
drag, startPoint x: 292, startPoint y: 350, endPoint x: 324, endPoint y: 350, distance: 32.0
click at [324, 350] on li "Included activities and equipment: 4 hours Glacier Hike & Ice cave tour with a …" at bounding box center [301, 364] width 302 height 98
click at [320, 350] on li "Included activities and equipment: 4 hours Glacier Hike & Ice cave tour with a …" at bounding box center [301, 364] width 302 height 98
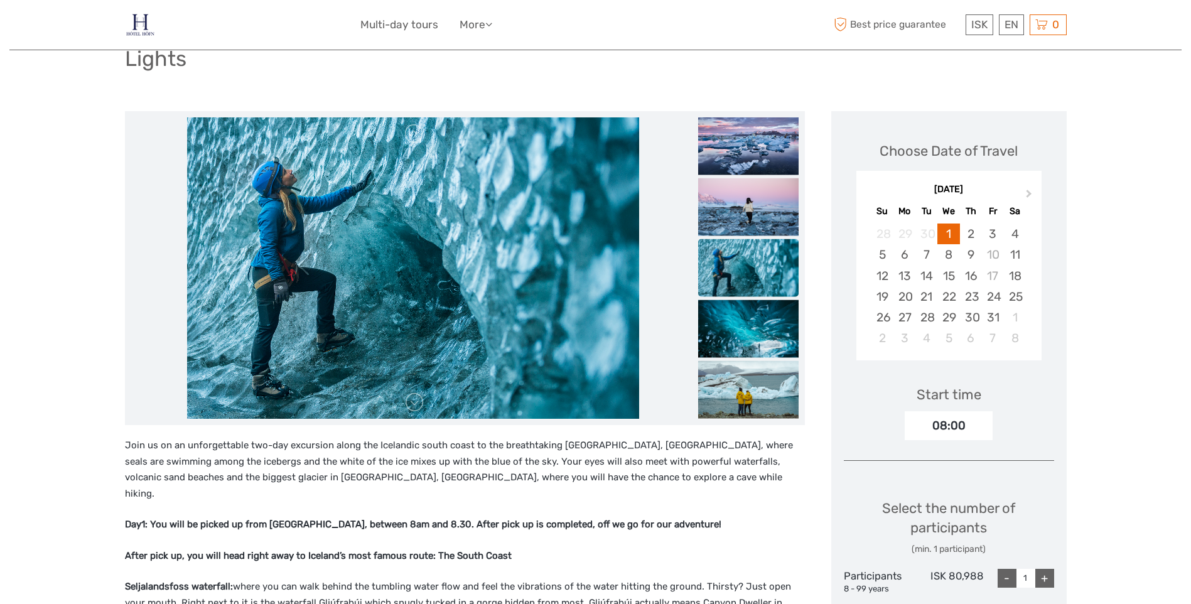
scroll to position [0, 0]
